Goal: Information Seeking & Learning: Learn about a topic

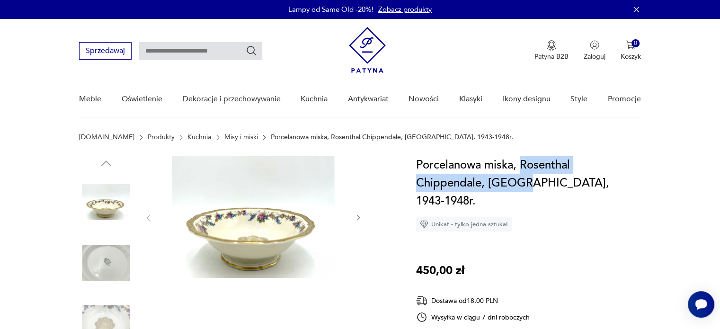
drag, startPoint x: 521, startPoint y: 160, endPoint x: 525, endPoint y: 180, distance: 20.0
click at [525, 180] on h1 "Porcelanowa miska, Rosenthal Chippendale, [GEOGRAPHIC_DATA], 1943-1948r." at bounding box center [528, 183] width 225 height 54
copy h1 "Rosenthal Chippendale, [GEOGRAPHIC_DATA]"
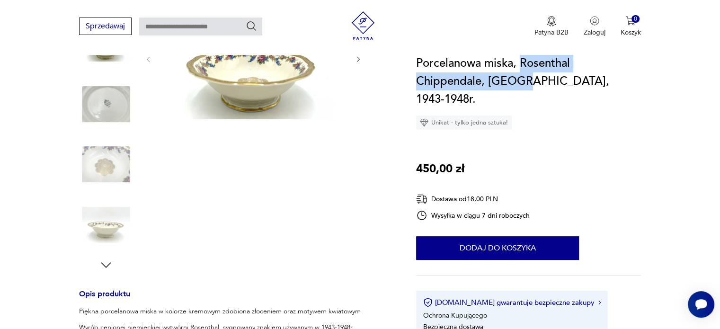
scroll to position [95, 0]
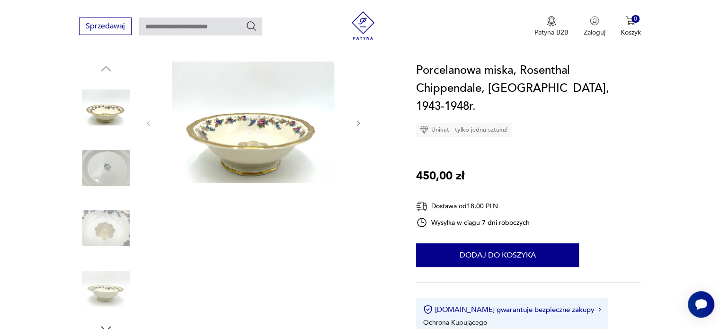
drag, startPoint x: 583, startPoint y: 151, endPoint x: 679, endPoint y: 155, distance: 95.7
click at [679, 155] on section "Opis produktu Piękna porcelanowa miska w kolorze kremowym zdobiona złoceniem or…" at bounding box center [360, 326] width 720 height 529
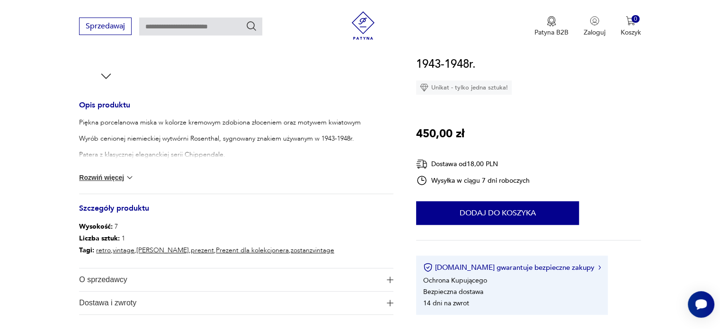
scroll to position [331, 0]
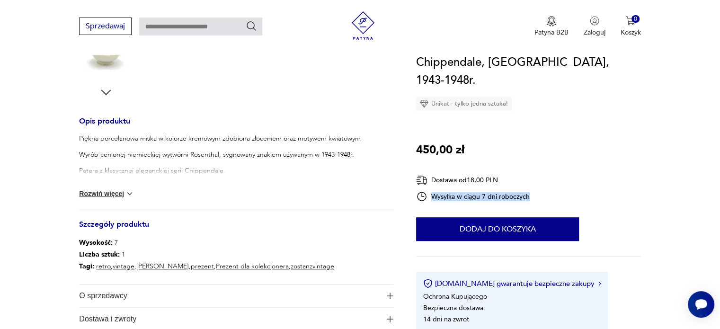
click at [528, 197] on div "Porcelanowa miska, Rosenthal Chippendale, [GEOGRAPHIC_DATA], 1943-1948r. Unikat…" at bounding box center [528, 183] width 225 height 295
click at [559, 111] on div "Porcelanowa miska, Rosenthal Chippendale, [GEOGRAPHIC_DATA], 1943-1948r. Unikat…" at bounding box center [528, 183] width 225 height 295
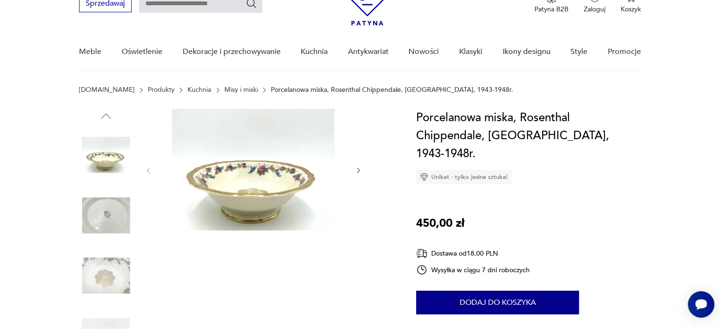
scroll to position [0, 0]
